Goal: Task Accomplishment & Management: Use online tool/utility

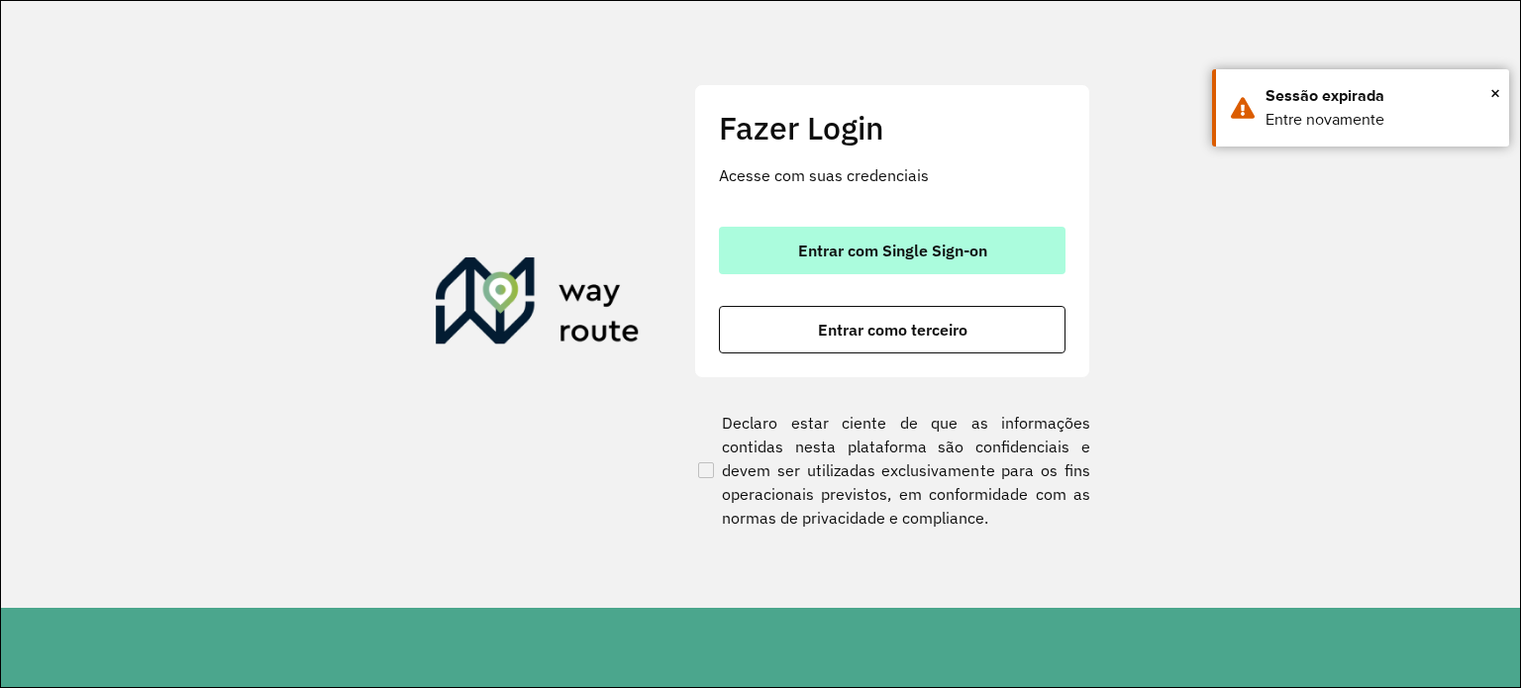
click at [890, 262] on button "Entrar com Single Sign-on" at bounding box center [892, 251] width 347 height 48
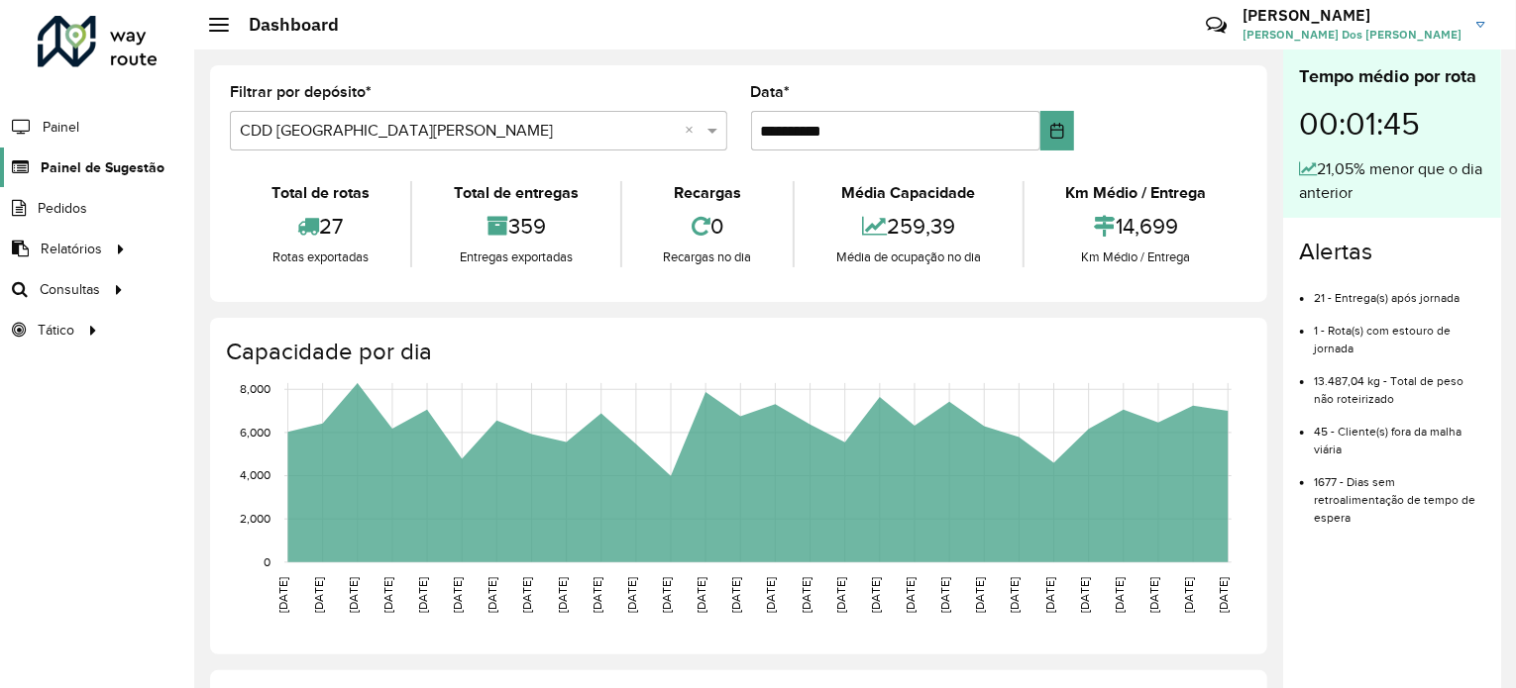
click at [125, 166] on span "Painel de Sugestão" at bounding box center [103, 167] width 124 height 21
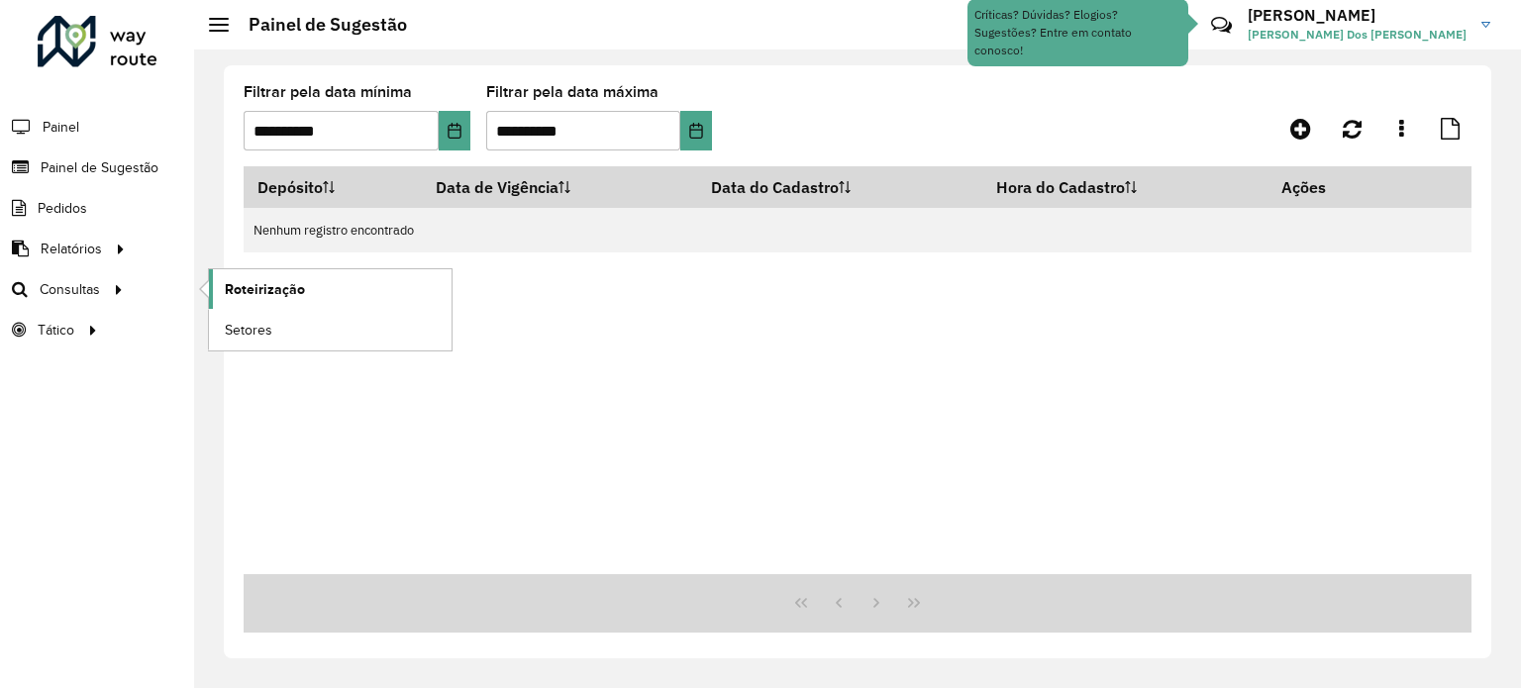
click at [280, 293] on span "Roteirização" at bounding box center [265, 289] width 80 height 21
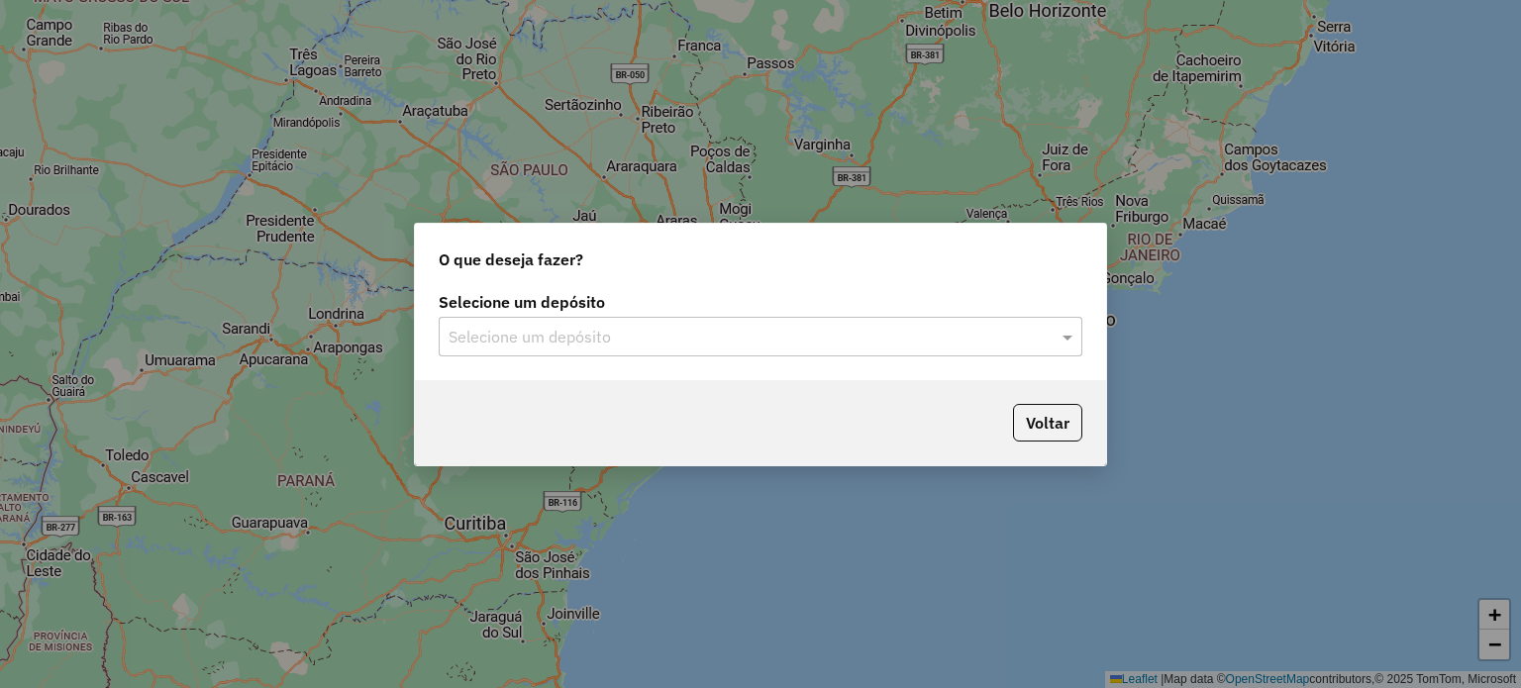
click at [688, 352] on div "Selecione um depósito" at bounding box center [761, 337] width 644 height 40
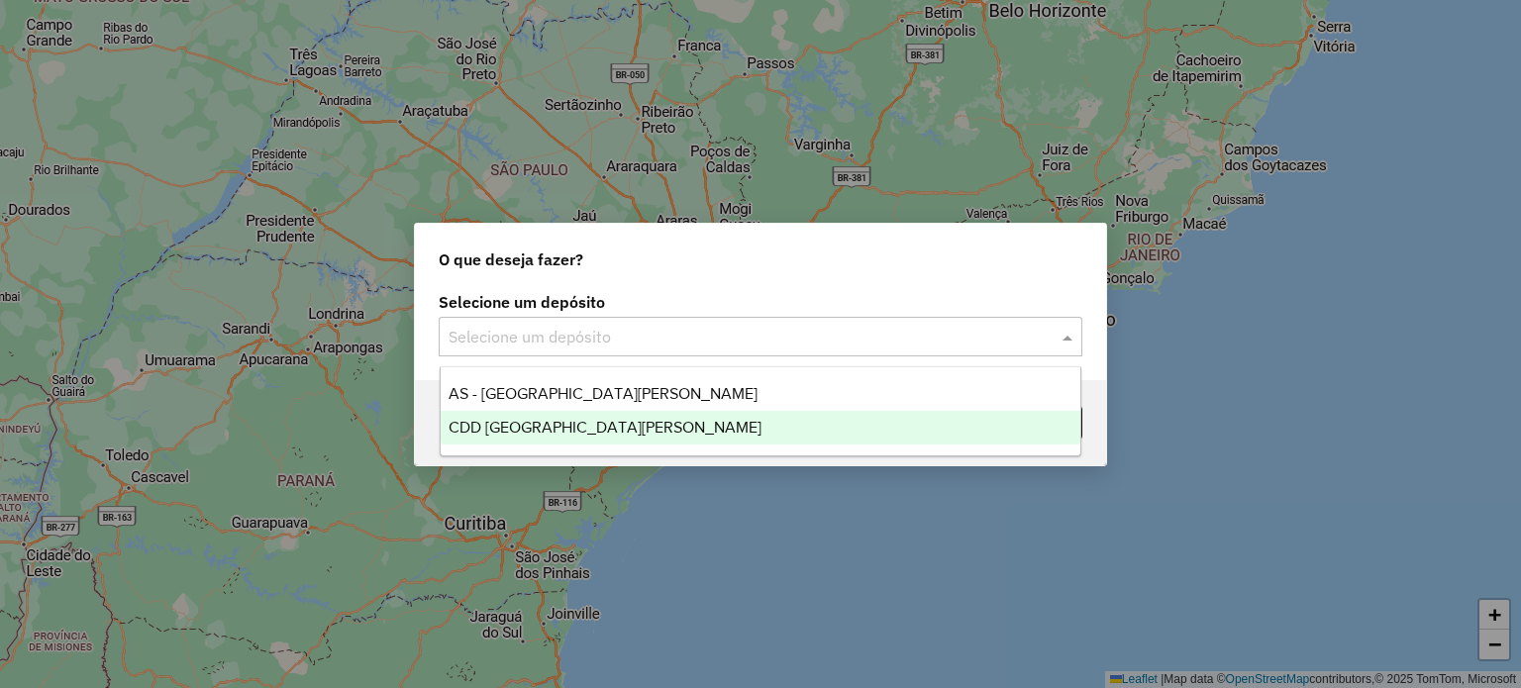
drag, startPoint x: 670, startPoint y: 410, endPoint x: 685, endPoint y: 412, distance: 16.0
click at [670, 411] on div "CDD [GEOGRAPHIC_DATA][PERSON_NAME]" at bounding box center [761, 428] width 641 height 34
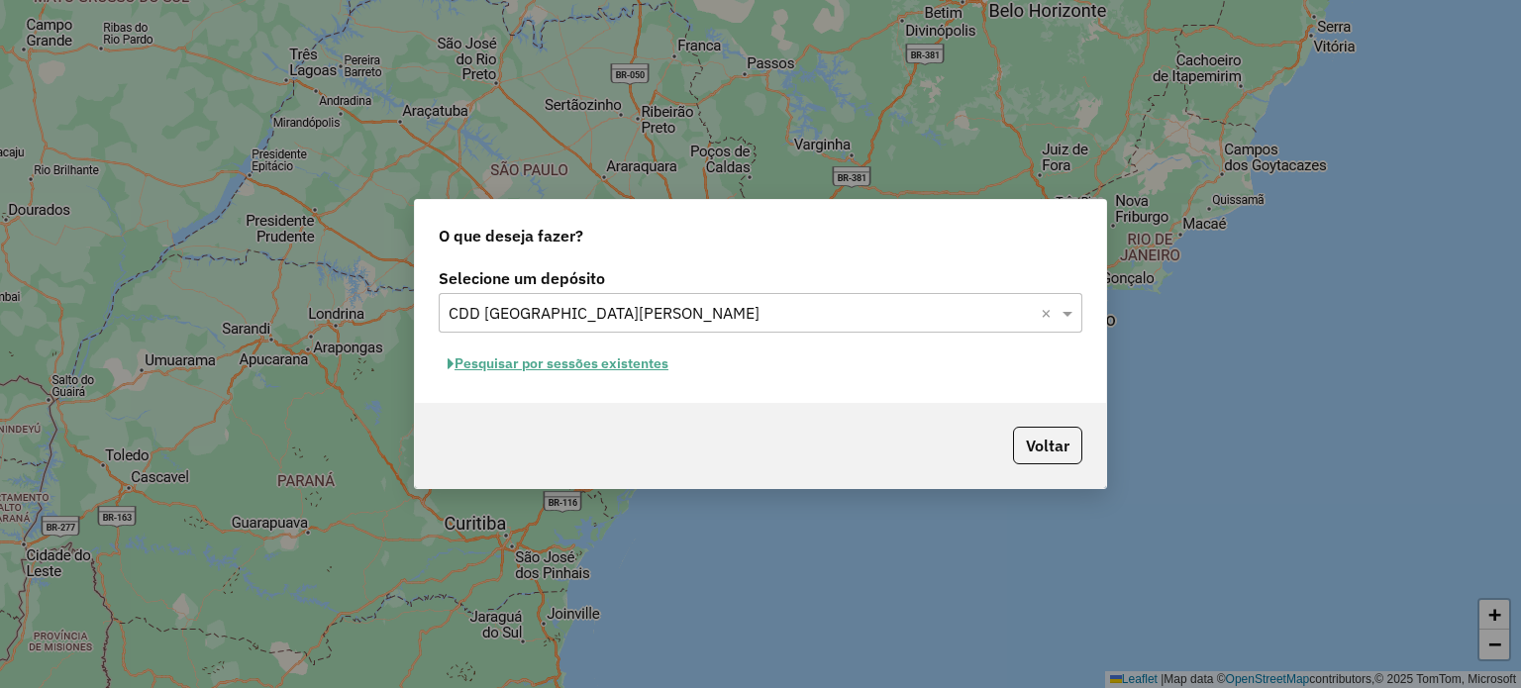
click at [515, 364] on button "Pesquisar por sessões existentes" at bounding box center [558, 364] width 239 height 31
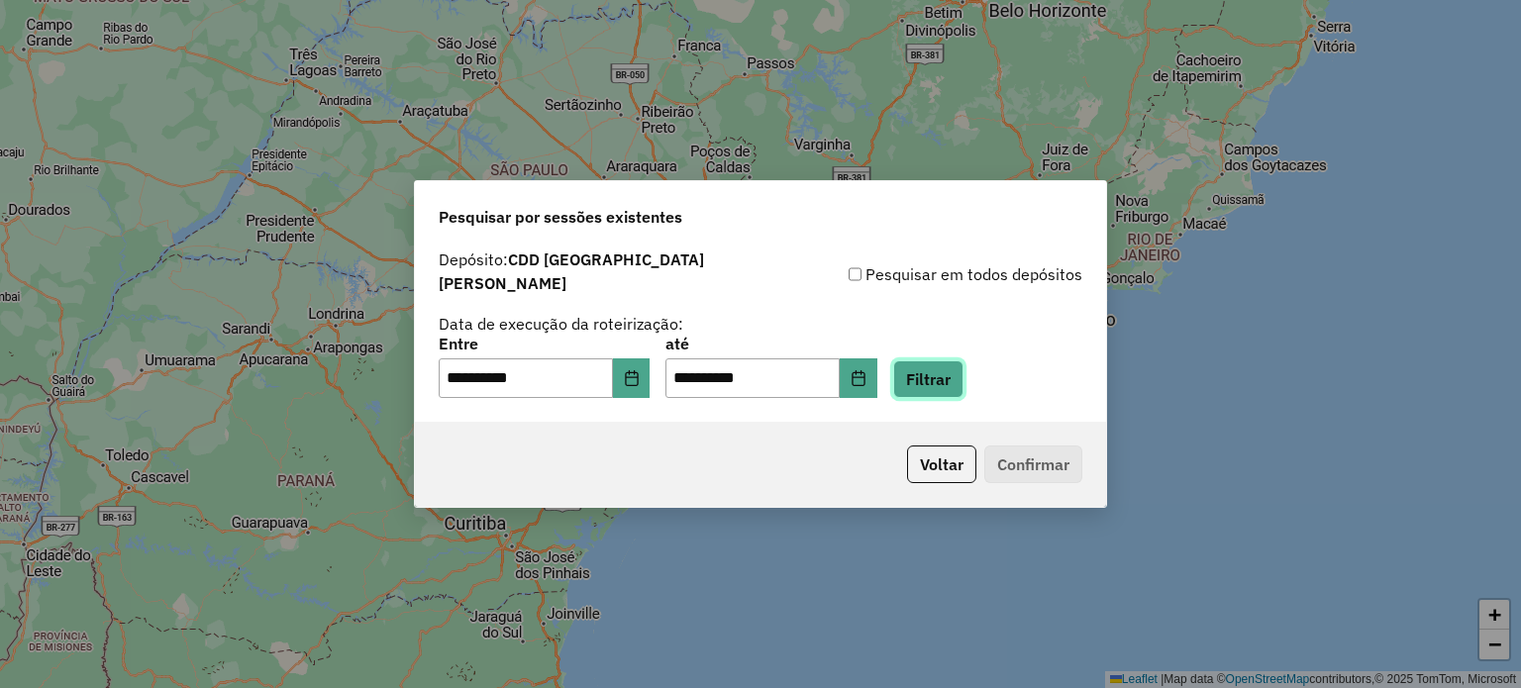
click at [937, 373] on button "Filtrar" at bounding box center [928, 380] width 70 height 38
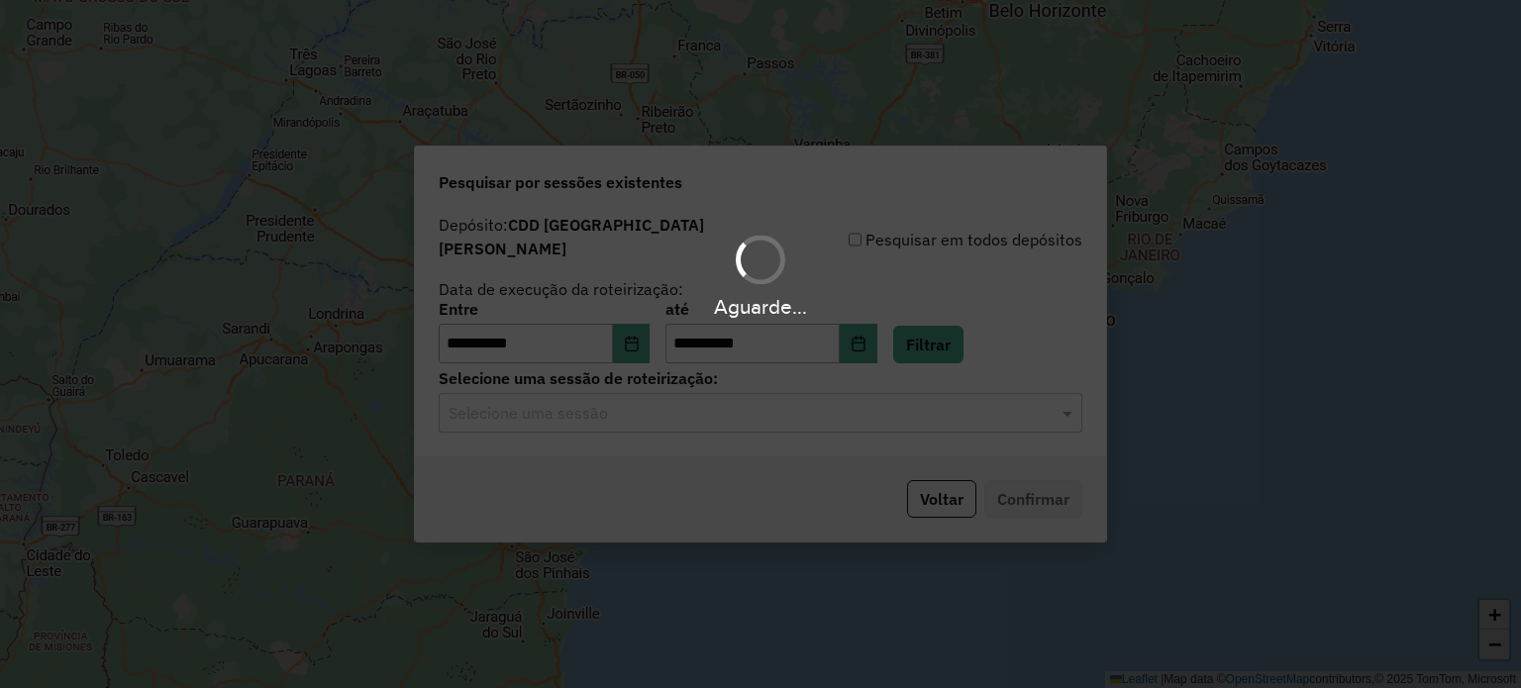
click at [832, 405] on input "text" at bounding box center [741, 414] width 584 height 24
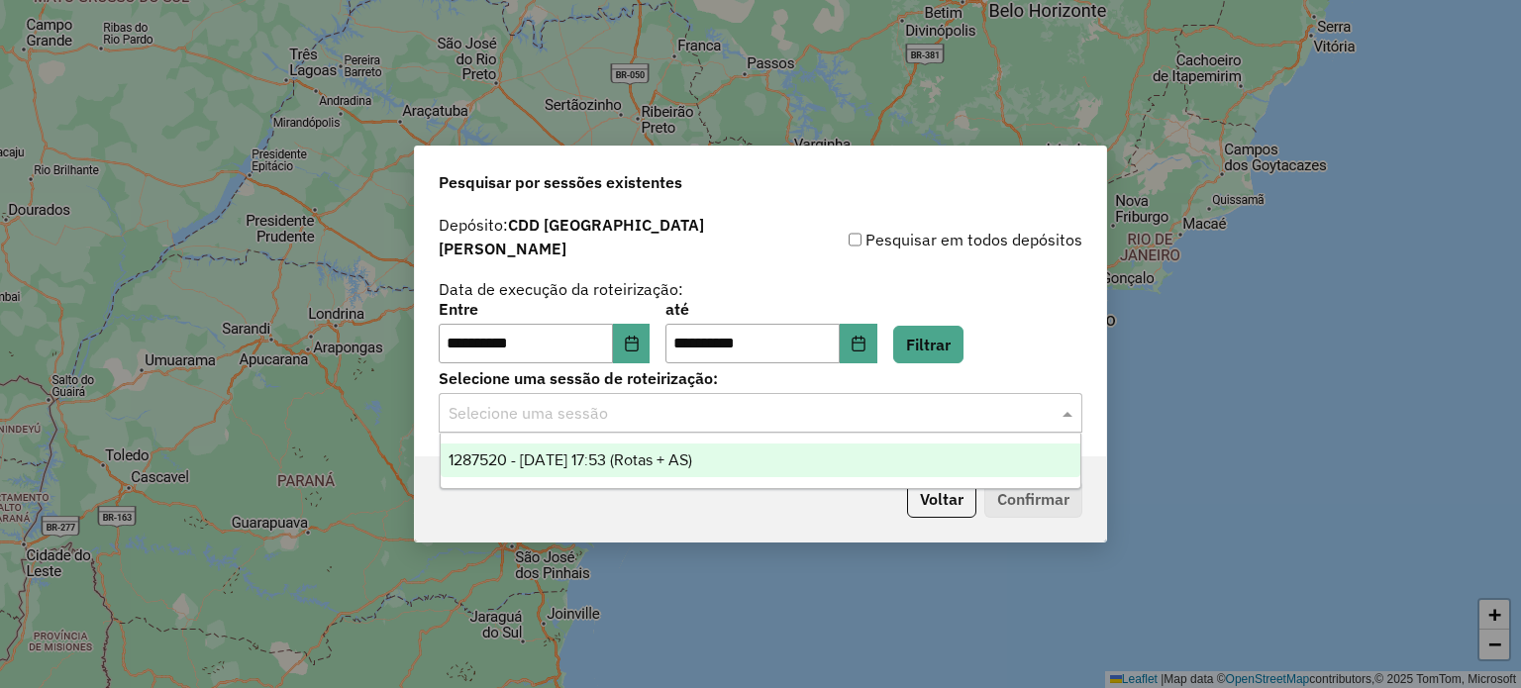
click at [826, 451] on div "1287520 - 03/10/2025 17:53 (Rotas + AS)" at bounding box center [761, 461] width 641 height 34
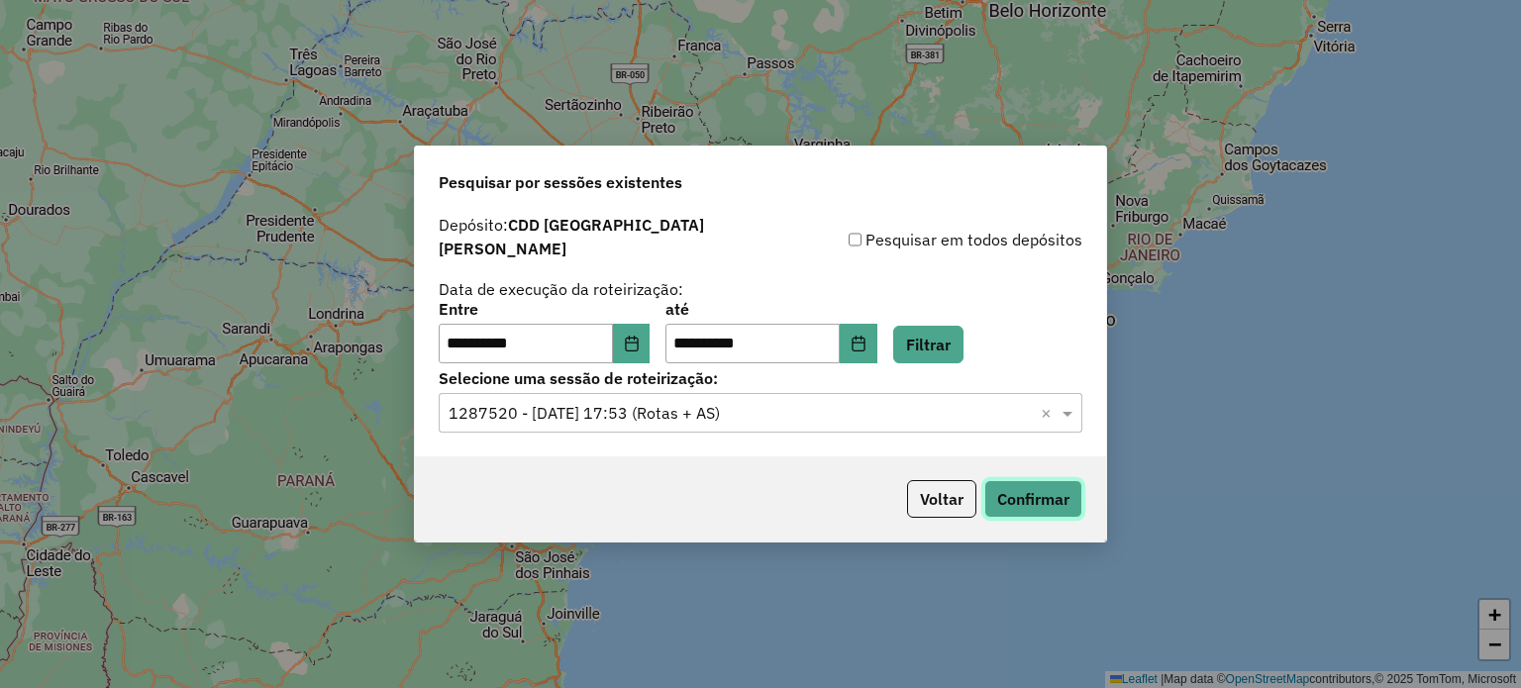
click at [985, 480] on button "Confirmar" at bounding box center [1034, 499] width 98 height 38
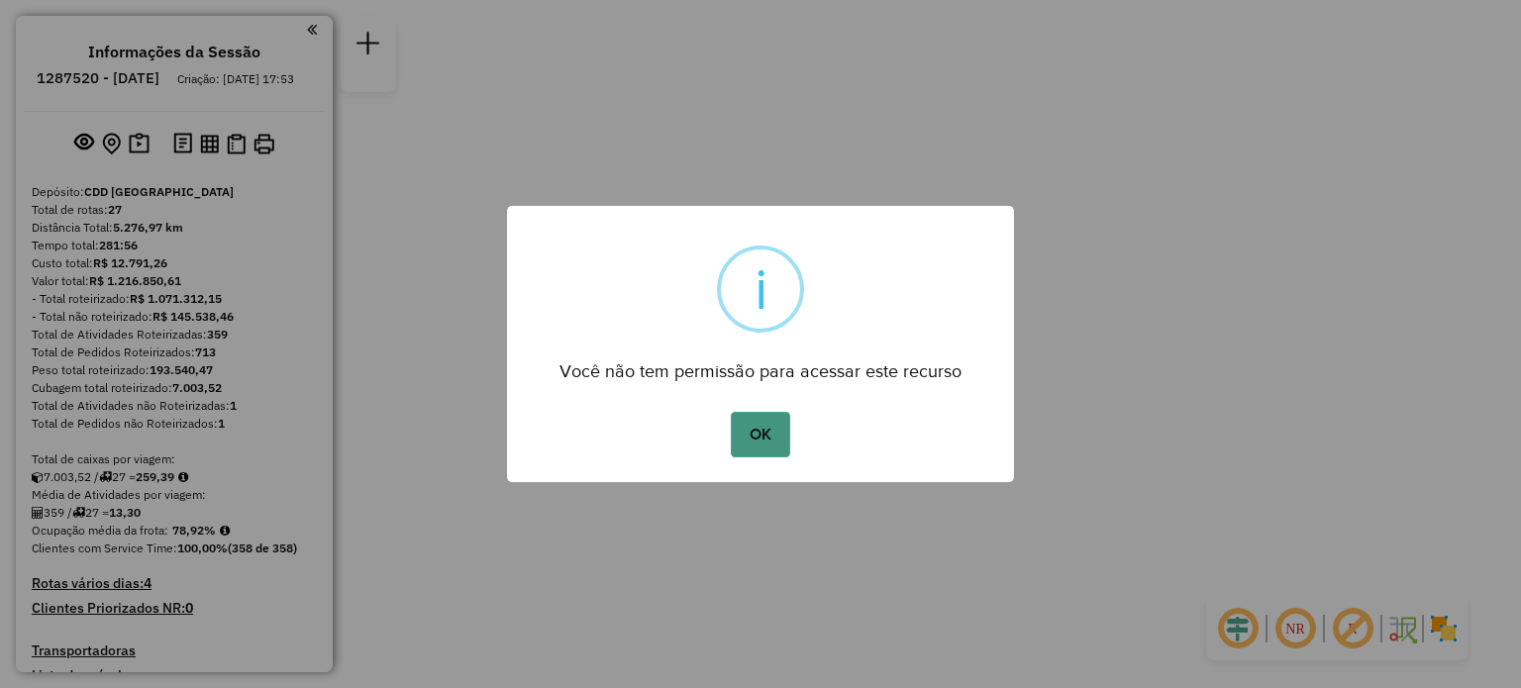
click at [759, 432] on button "OK" at bounding box center [760, 435] width 58 height 46
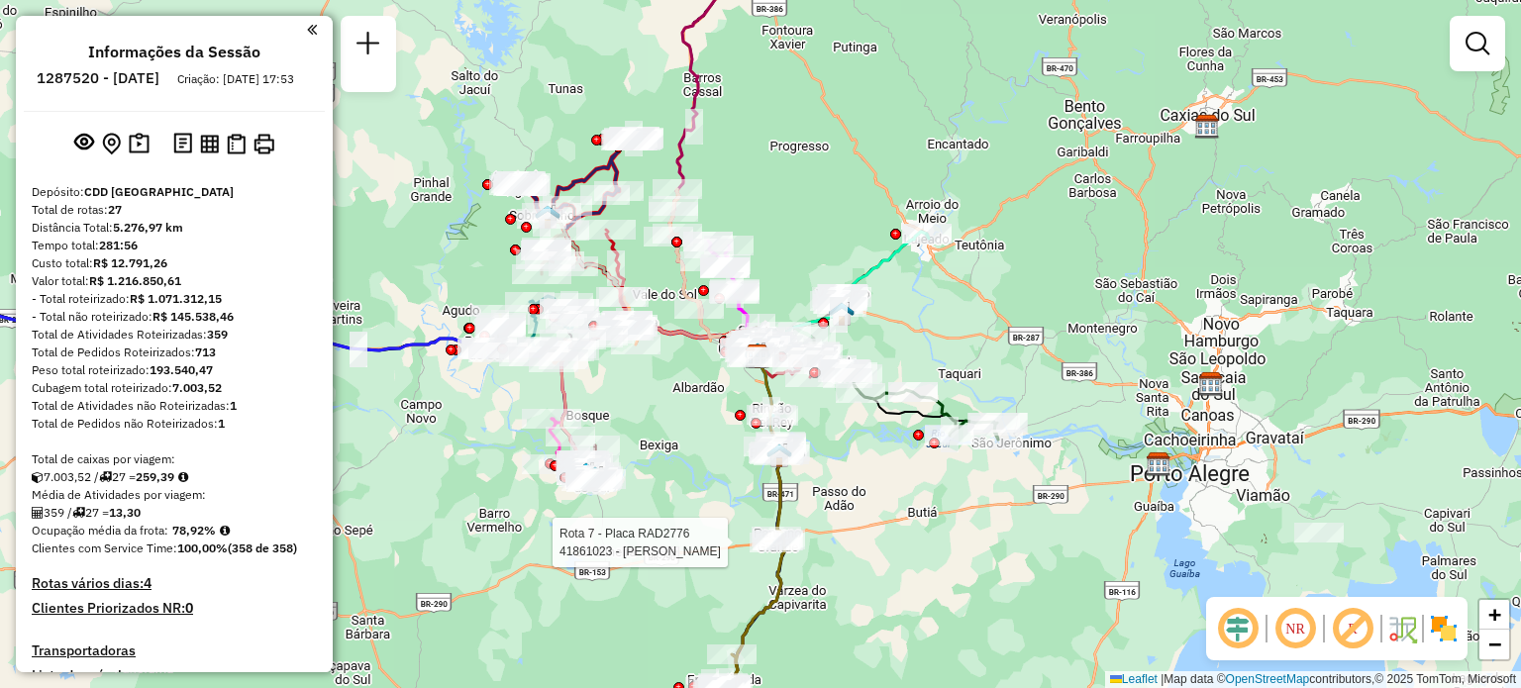
select select "**********"
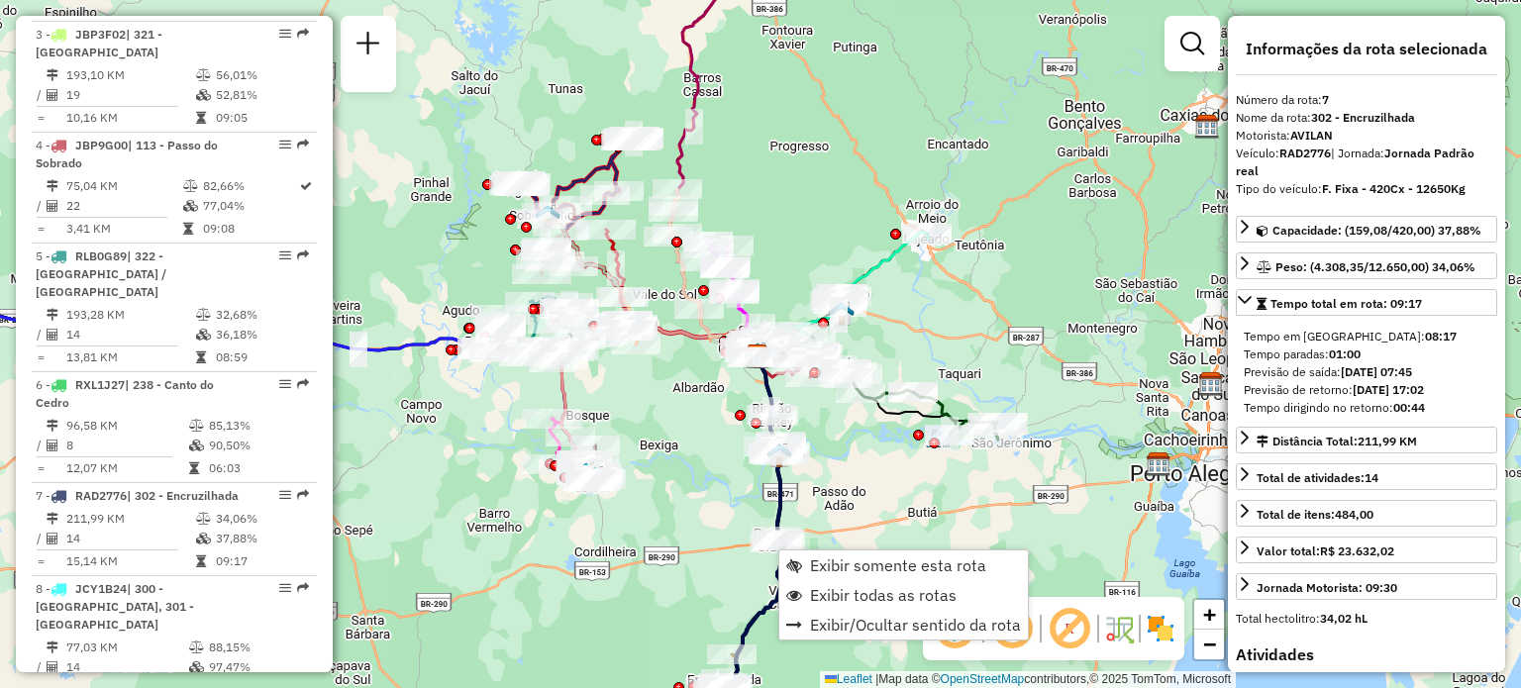
scroll to position [1434, 0]
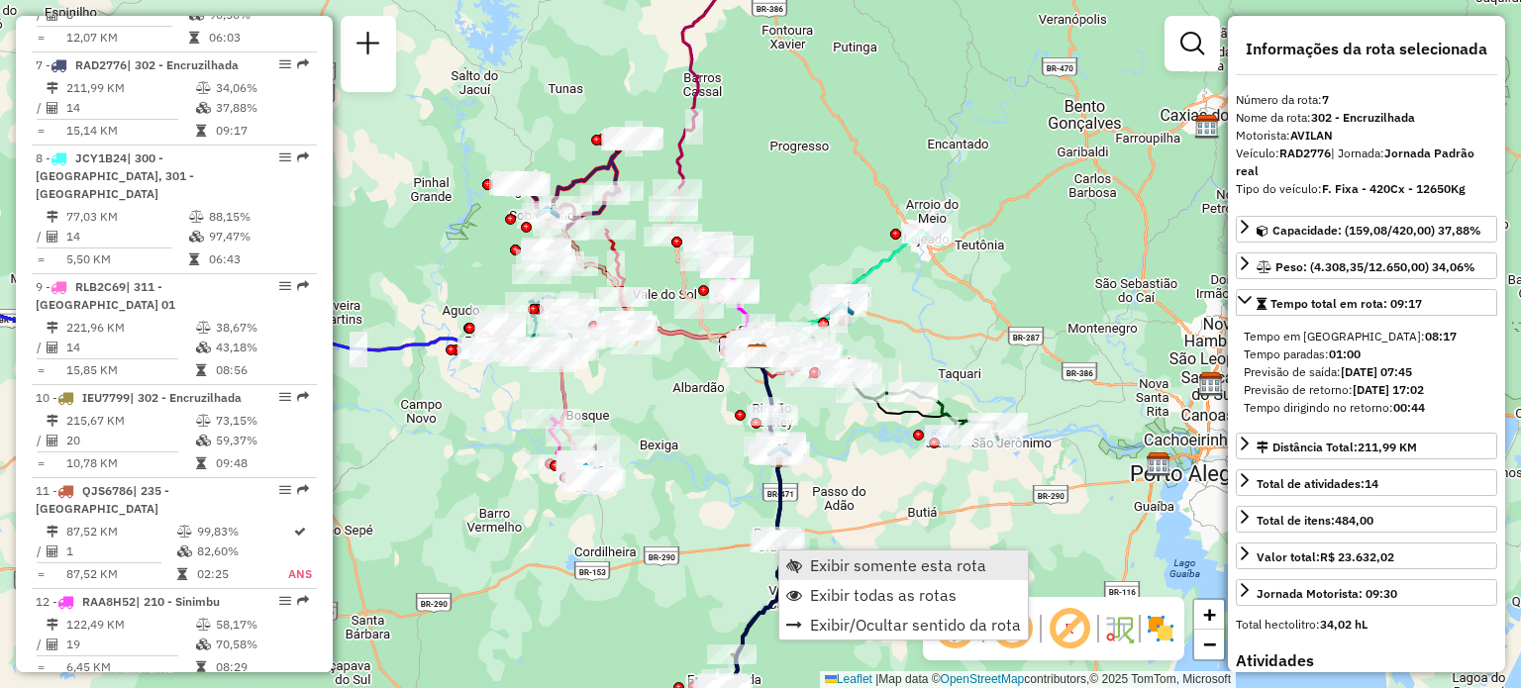
click at [841, 569] on span "Exibir somente esta rota" at bounding box center [898, 566] width 176 height 16
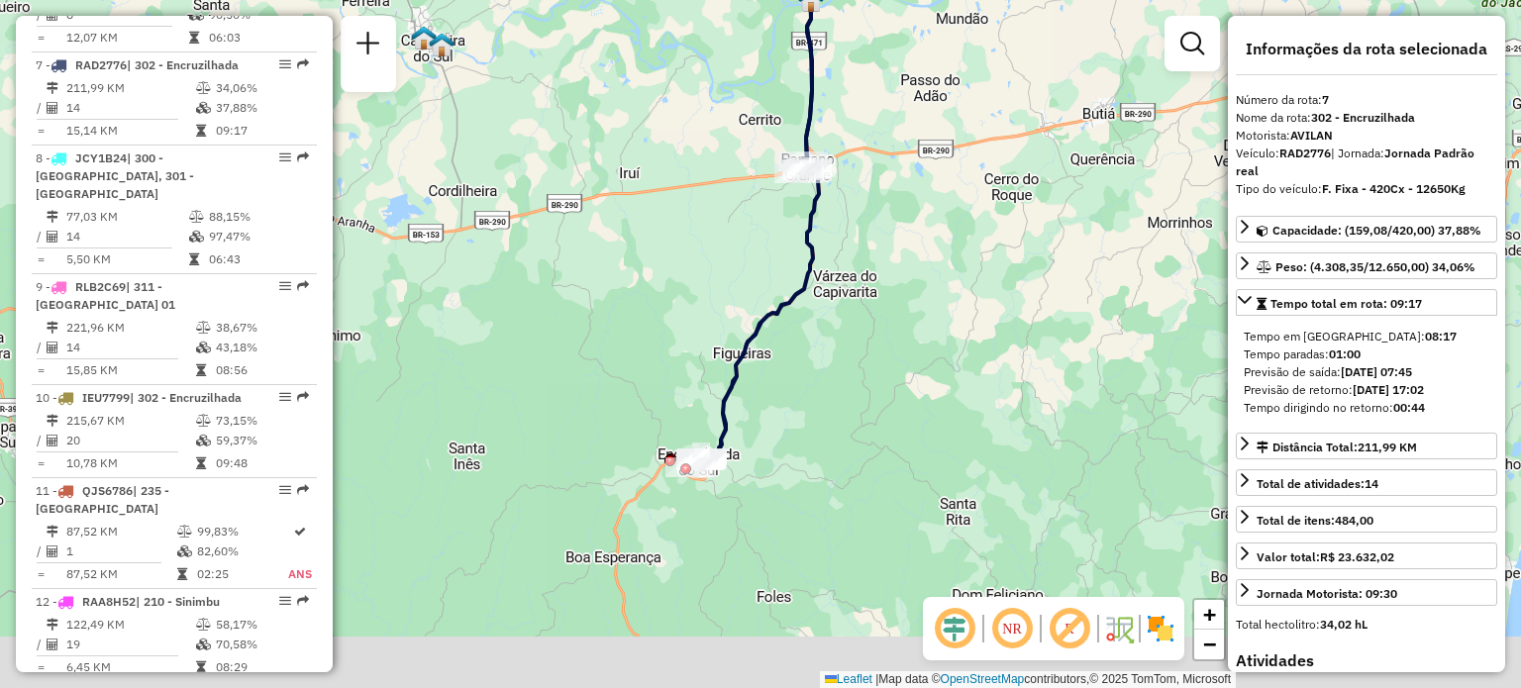
drag, startPoint x: 894, startPoint y: 350, endPoint x: 885, endPoint y: 296, distance: 54.4
click at [885, 296] on div "Janela de atendimento Grade de atendimento Capacidade Transportadoras Veículos …" at bounding box center [760, 344] width 1521 height 688
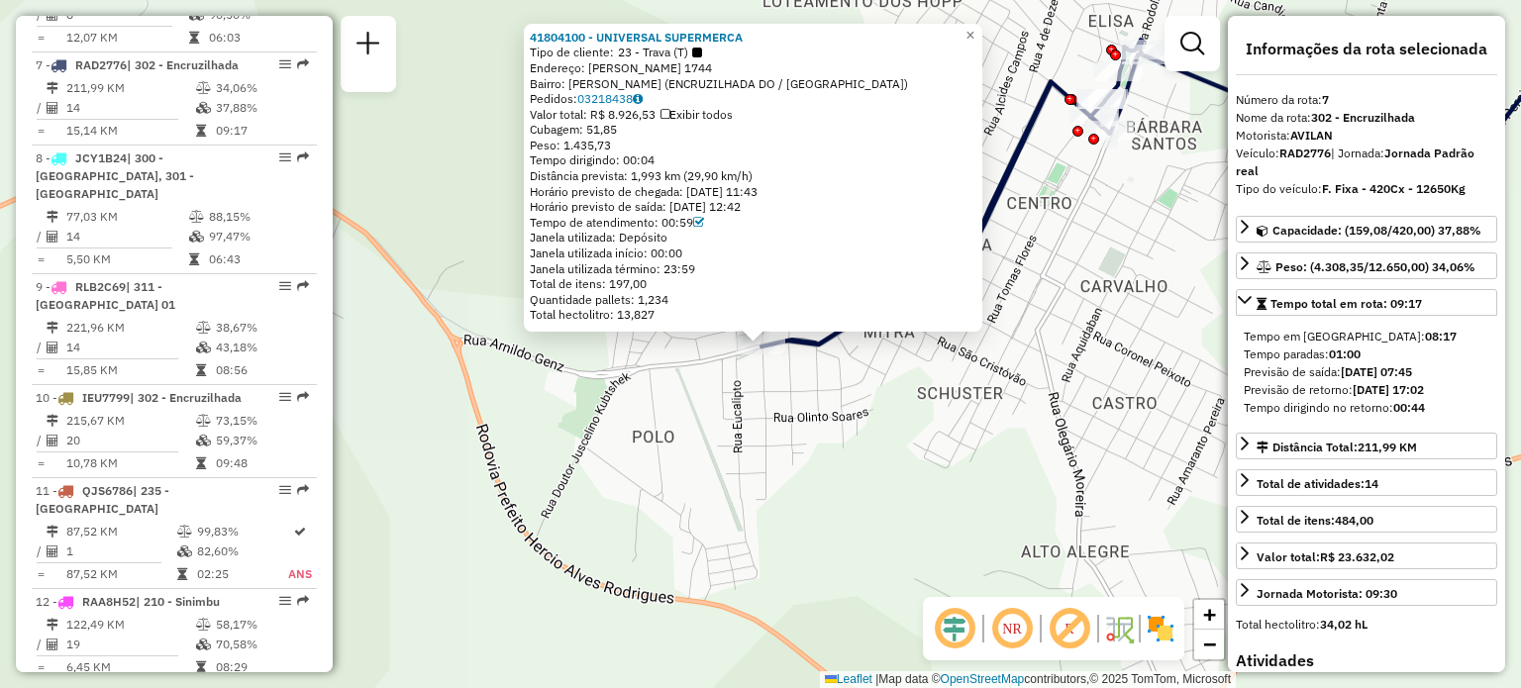
click at [785, 385] on div "41804100 - UNIVERSAL SUPERMERCA Tipo de cliente: 23 - Trava (T) Endereço: R ARN…" at bounding box center [760, 344] width 1521 height 688
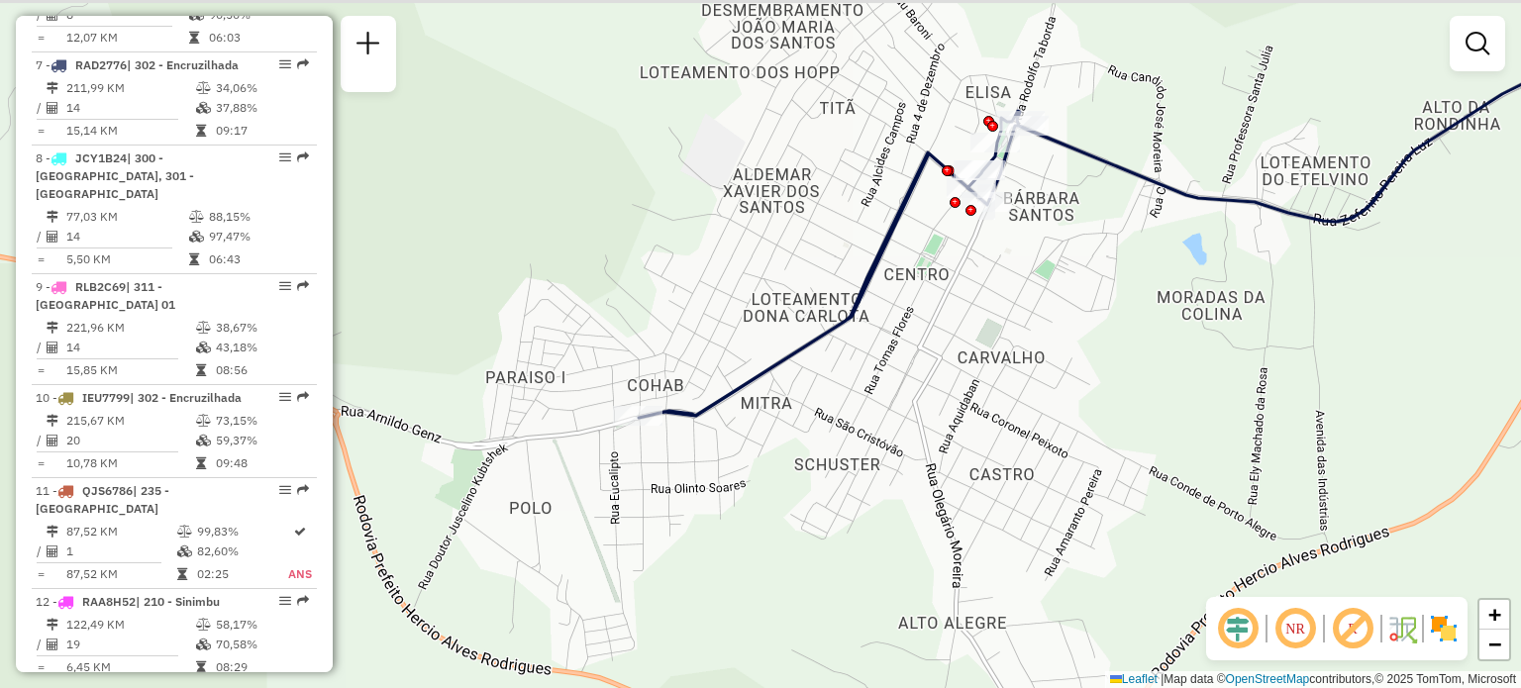
drag, startPoint x: 912, startPoint y: 346, endPoint x: 654, endPoint y: 514, distance: 308.5
click at [655, 514] on div "Janela de atendimento Grade de atendimento Capacidade Transportadoras Veículos …" at bounding box center [760, 344] width 1521 height 688
